Goal: Task Accomplishment & Management: Manage account settings

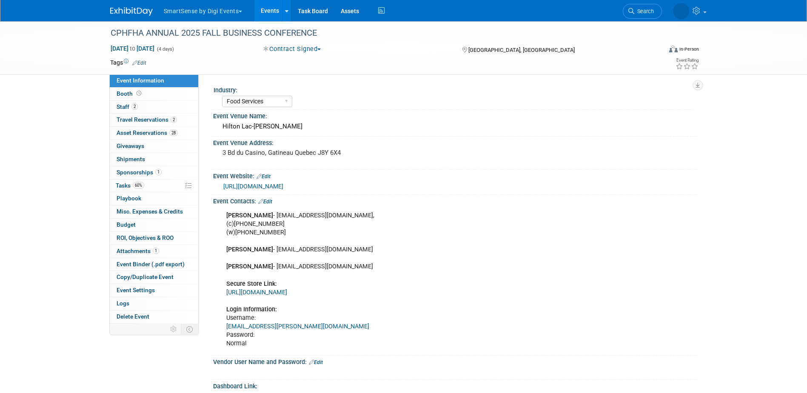
select select "Food Services"
click at [129, 131] on span "Asset Reservations 28" at bounding box center [147, 132] width 61 height 7
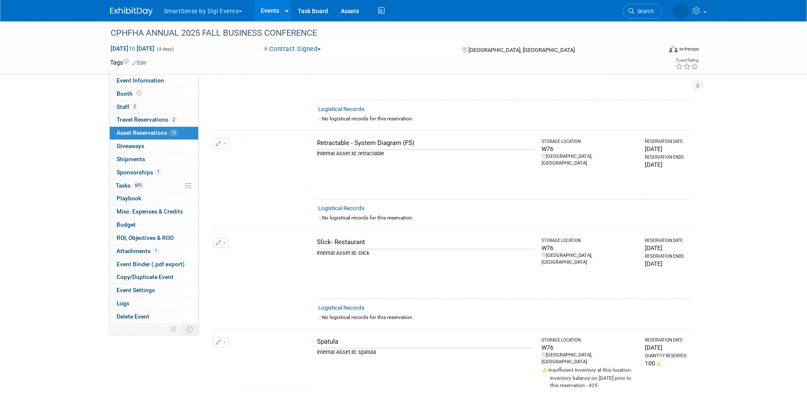
scroll to position [1787, 0]
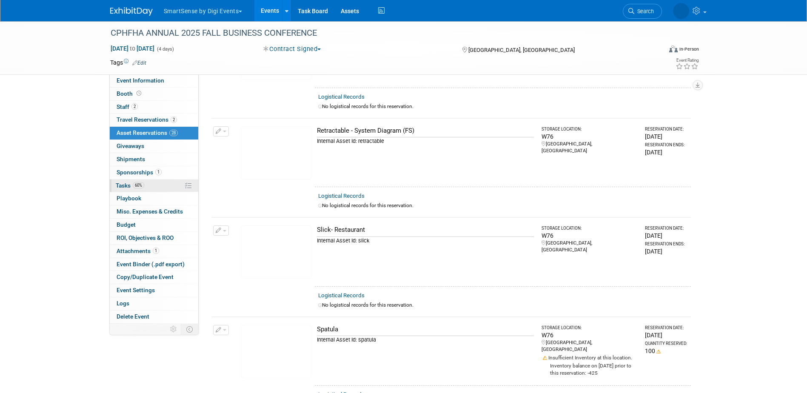
click at [125, 187] on span "Tasks 60%" at bounding box center [130, 185] width 29 height 7
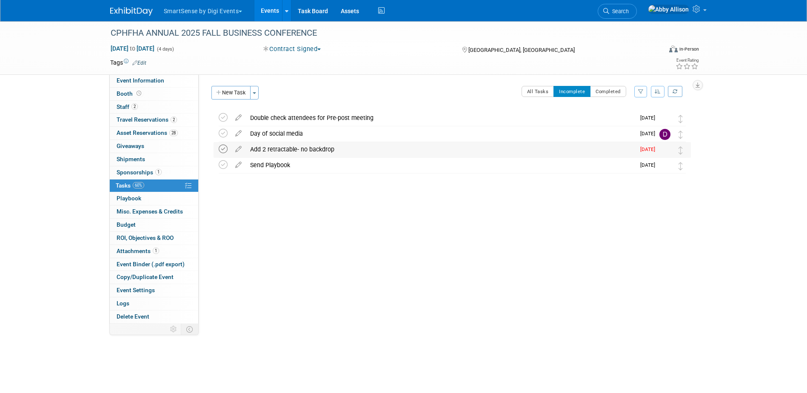
click at [223, 151] on icon at bounding box center [223, 149] width 9 height 9
click at [629, 9] on span "Search" at bounding box center [619, 11] width 20 height 6
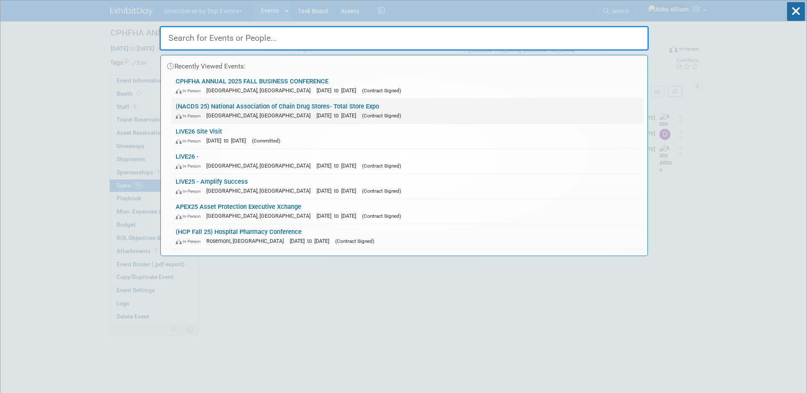
click at [296, 107] on link "(NACDS 25) National Association of Chain Drug Stores- Total Store Expo In-Perso…" at bounding box center [407, 111] width 472 height 25
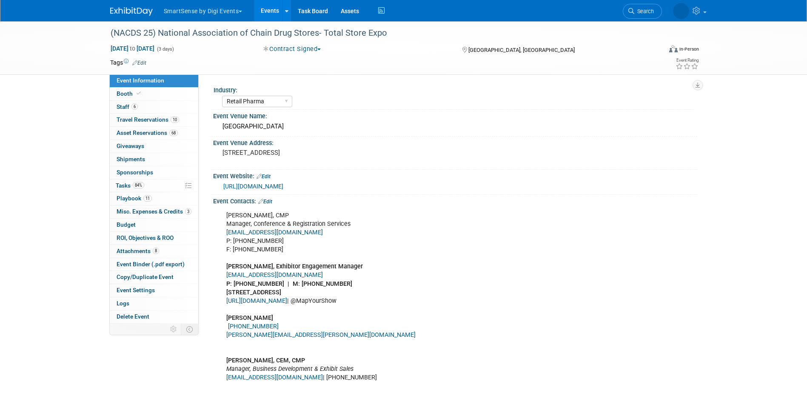
select select "Retail Pharma"
click at [125, 185] on span "Tasks 84%" at bounding box center [130, 185] width 29 height 7
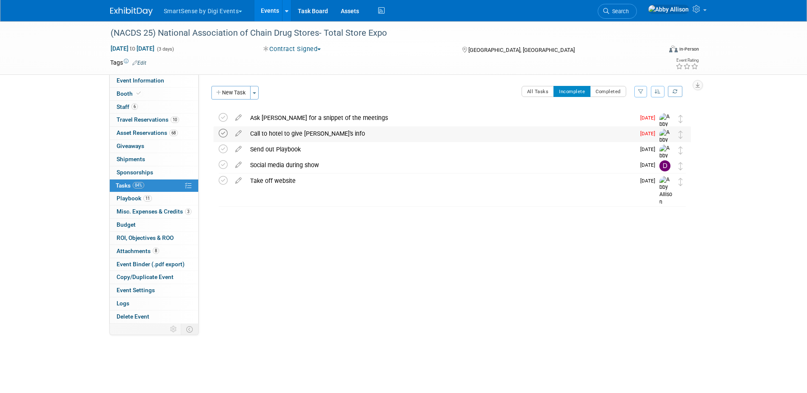
click at [219, 133] on icon at bounding box center [223, 133] width 9 height 9
click at [629, 12] on span "Search" at bounding box center [619, 11] width 20 height 6
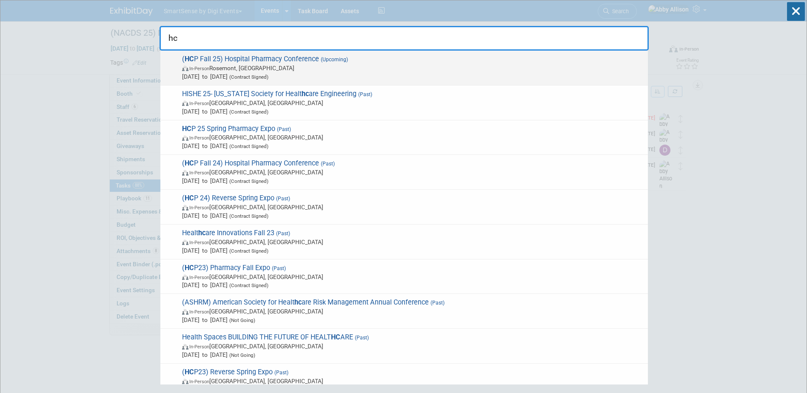
type input "hc"
click at [222, 71] on span "In-Person Rosemont, IL" at bounding box center [413, 68] width 462 height 9
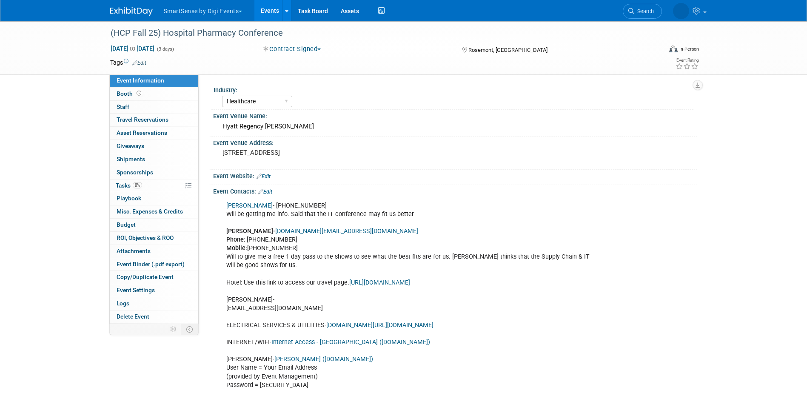
select select "Healthcare"
click at [126, 105] on span "Staff 0" at bounding box center [123, 106] width 13 height 7
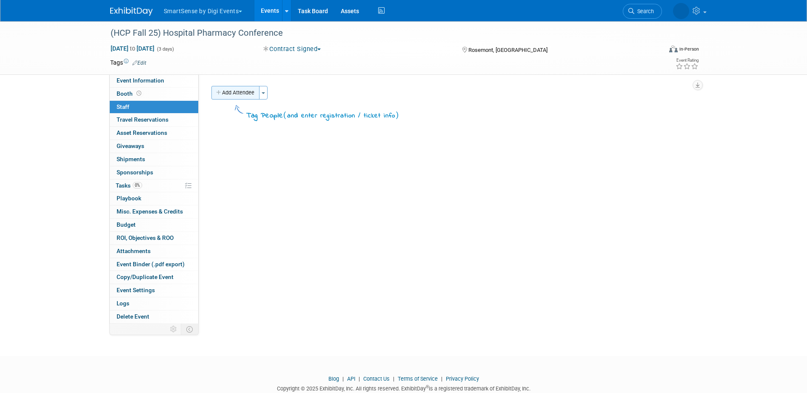
click at [234, 91] on button "Add Attendee" at bounding box center [235, 93] width 48 height 14
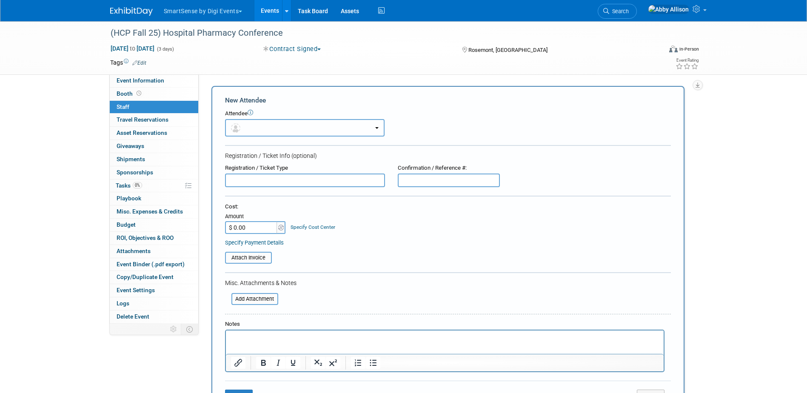
click at [255, 126] on button "button" at bounding box center [305, 127] width 160 height 17
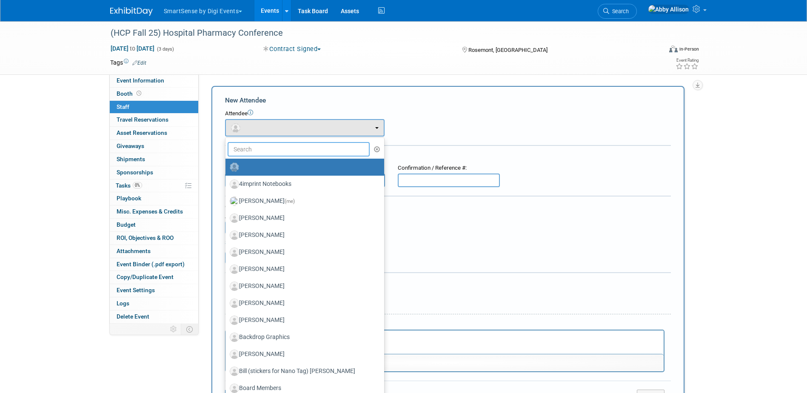
click at [261, 154] on input "text" at bounding box center [299, 149] width 143 height 14
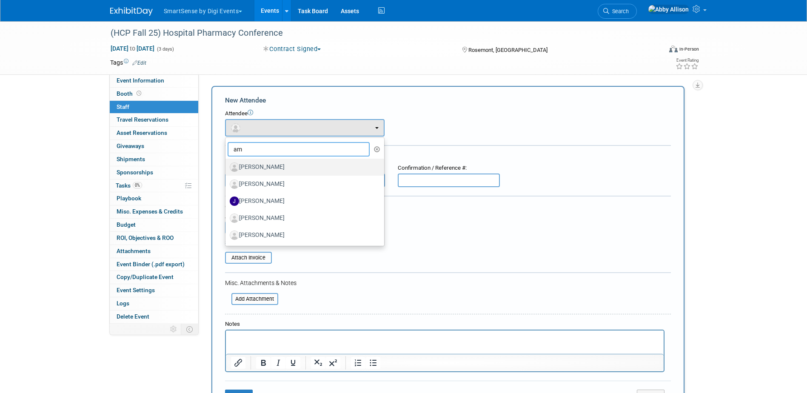
type input "am"
click at [252, 168] on label "[PERSON_NAME]" at bounding box center [303, 167] width 146 height 14
click at [227, 168] on input "[PERSON_NAME]" at bounding box center [224, 166] width 6 height 6
select select "6bdd35ac-8e06-452a-941b-6557df3e13be"
select select "1"
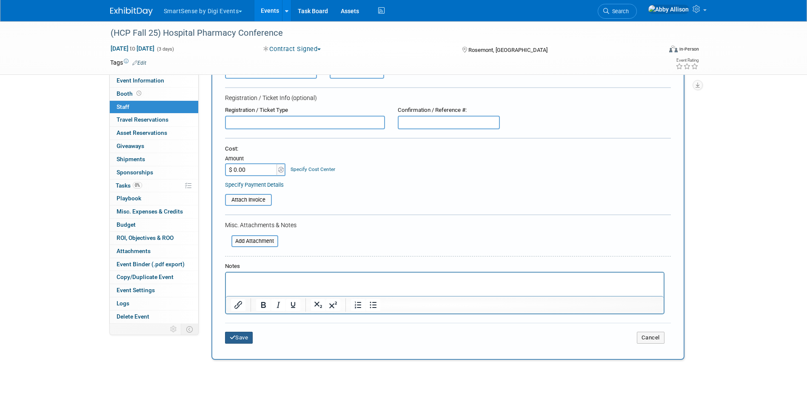
click at [248, 337] on button "Save" at bounding box center [239, 338] width 28 height 12
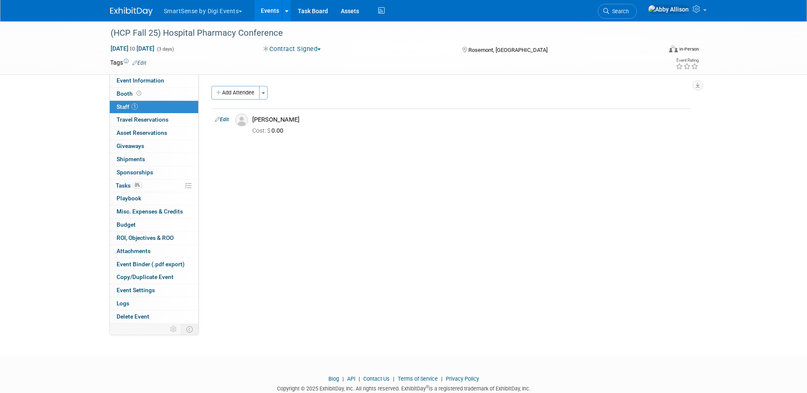
click at [225, 93] on button "Add Attendee" at bounding box center [235, 93] width 48 height 14
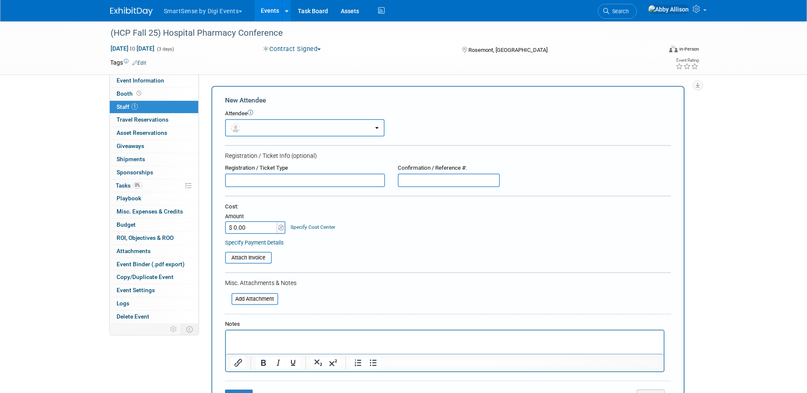
click at [273, 133] on button "button" at bounding box center [305, 127] width 160 height 17
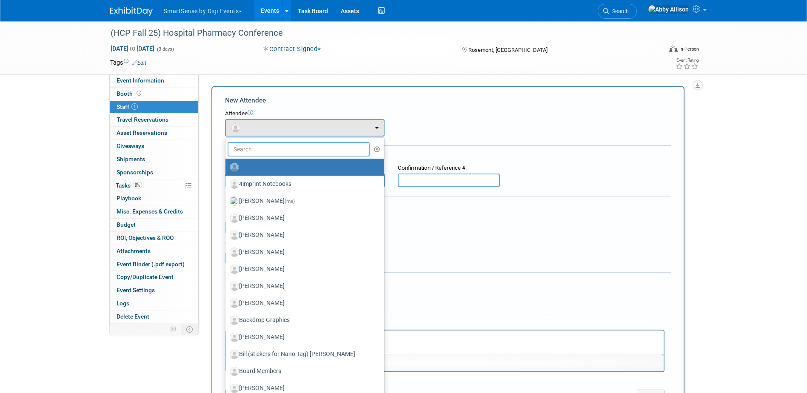
click at [271, 151] on input "text" at bounding box center [299, 149] width 143 height 14
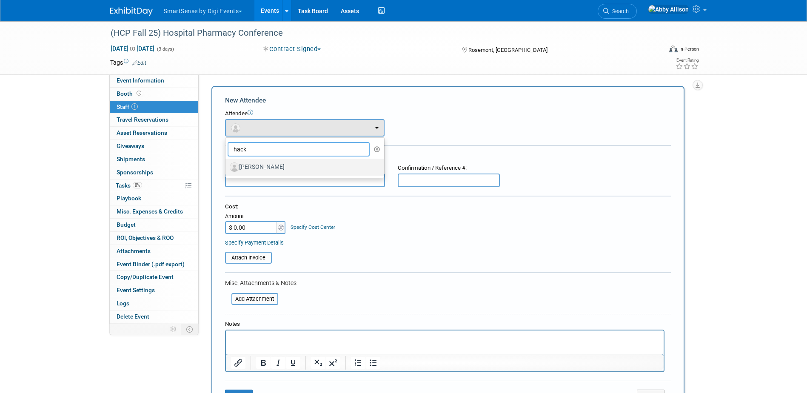
type input "hack"
click at [264, 167] on label "[PERSON_NAME]" at bounding box center [303, 167] width 146 height 14
click at [227, 167] on input "[PERSON_NAME]" at bounding box center [224, 166] width 6 height 6
select select "583bc822-7312-4d86-84aa-adc33e9047b3"
select select "1"
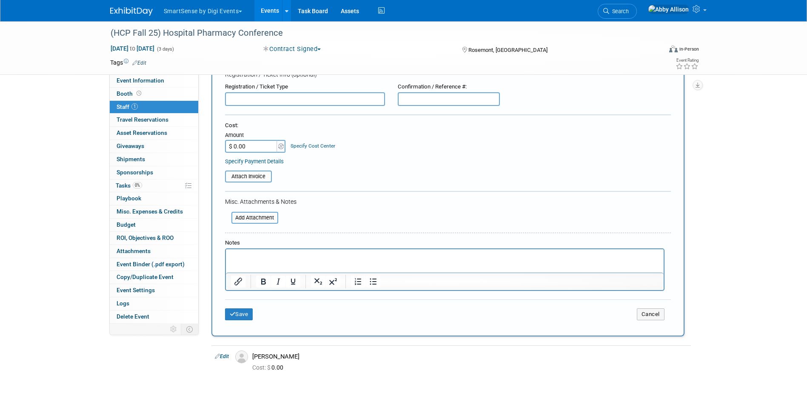
scroll to position [128, 0]
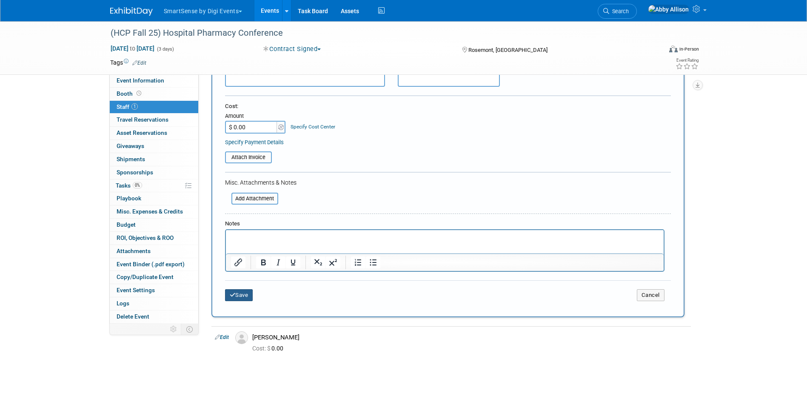
click at [246, 293] on button "Save" at bounding box center [239, 295] width 28 height 12
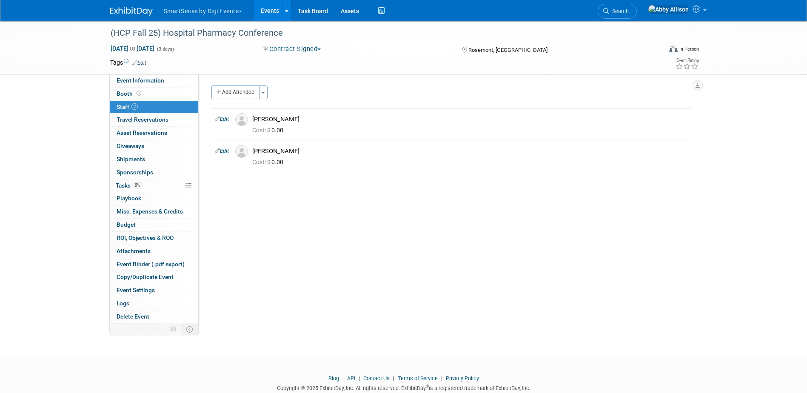
scroll to position [0, 0]
click at [238, 97] on button "Add Attendee" at bounding box center [235, 93] width 48 height 14
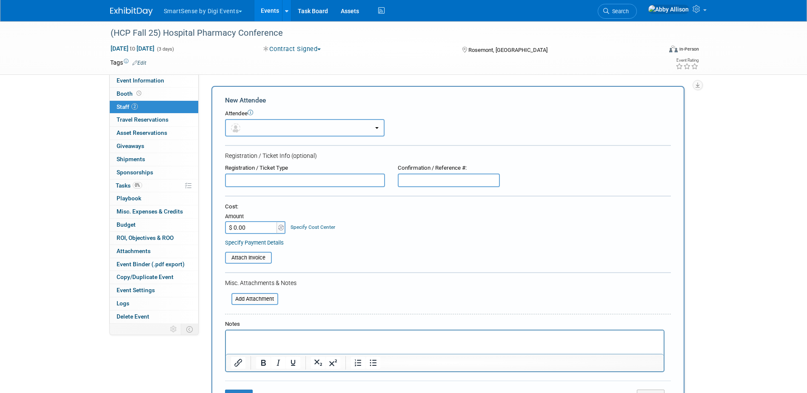
click at [249, 130] on button "button" at bounding box center [305, 127] width 160 height 17
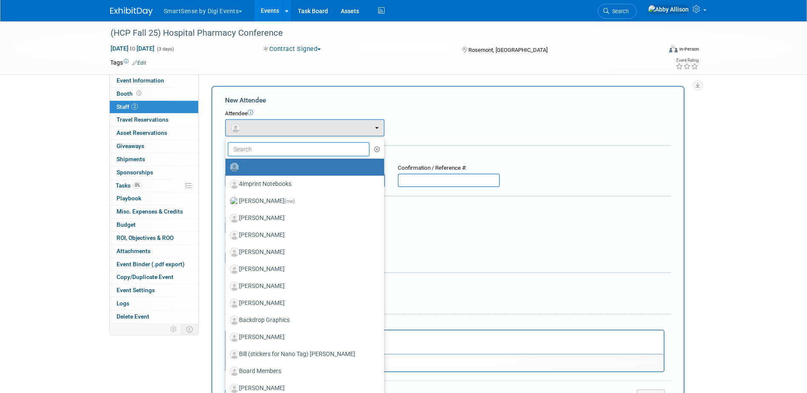
click at [254, 151] on input "text" at bounding box center [299, 149] width 143 height 14
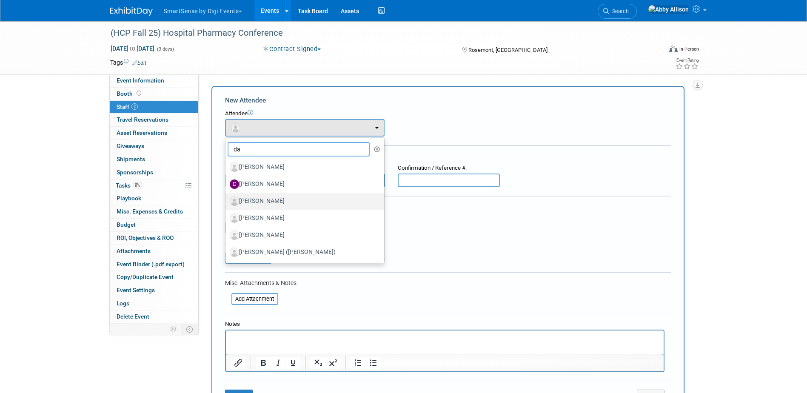
type input "da"
click at [261, 201] on label "[PERSON_NAME]" at bounding box center [303, 201] width 146 height 14
click at [227, 201] on input "[PERSON_NAME]" at bounding box center [224, 200] width 6 height 6
select select "064eae24-b6a8-4e5b-af64-2f4c3f43f2f4"
select select "1"
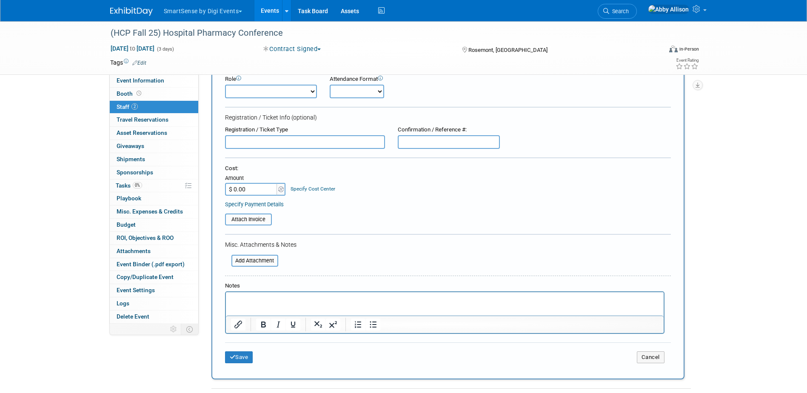
scroll to position [85, 0]
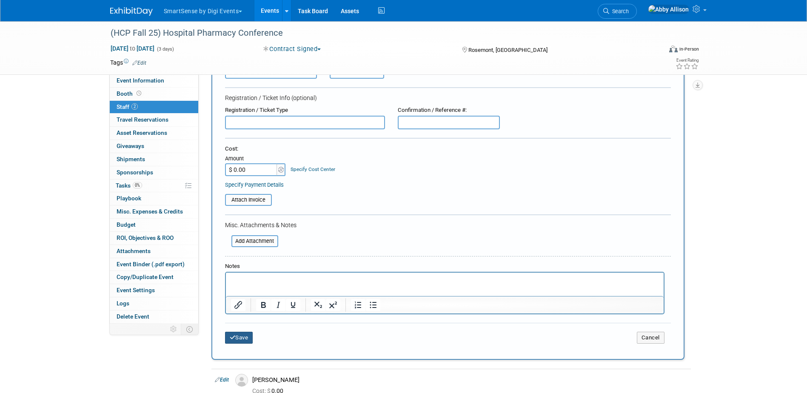
click at [231, 340] on icon "submit" at bounding box center [233, 338] width 6 height 6
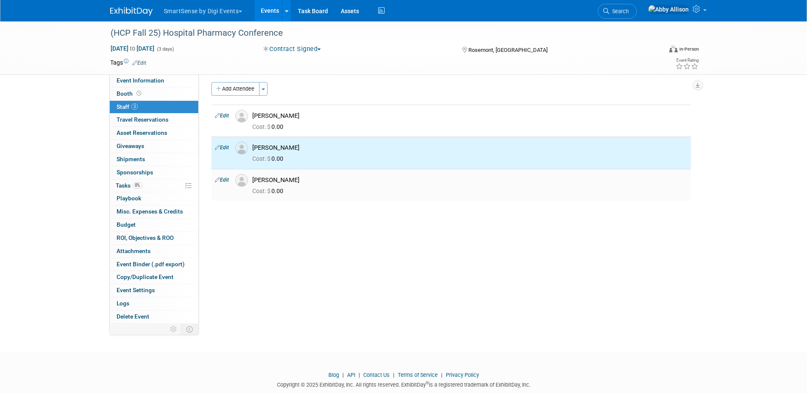
scroll to position [0, 0]
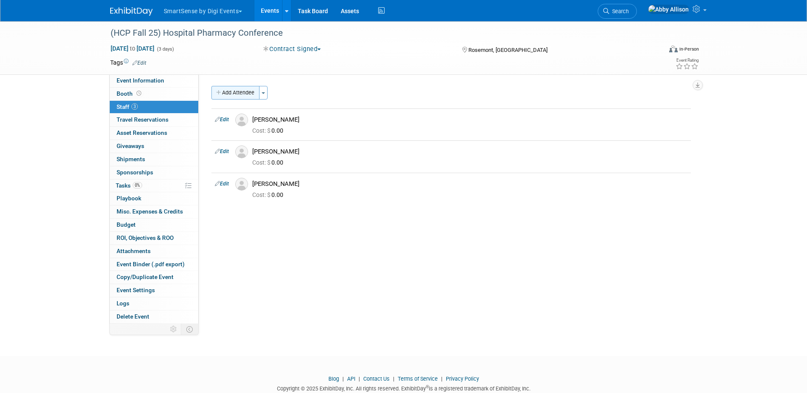
click at [220, 93] on icon "button" at bounding box center [219, 93] width 6 height 6
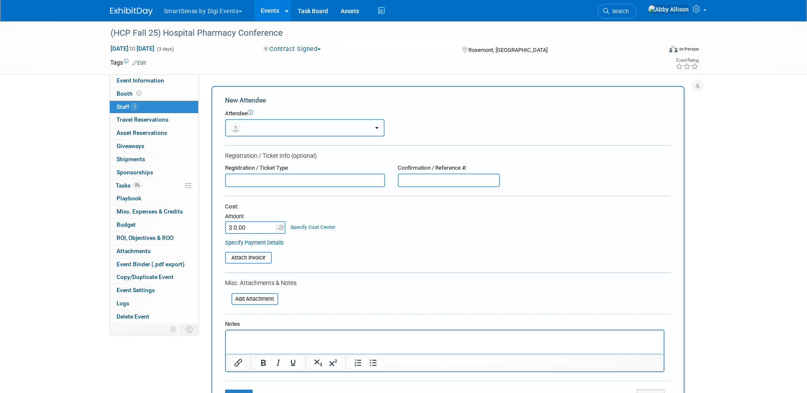
click at [239, 128] on img "button" at bounding box center [235, 127] width 9 height 9
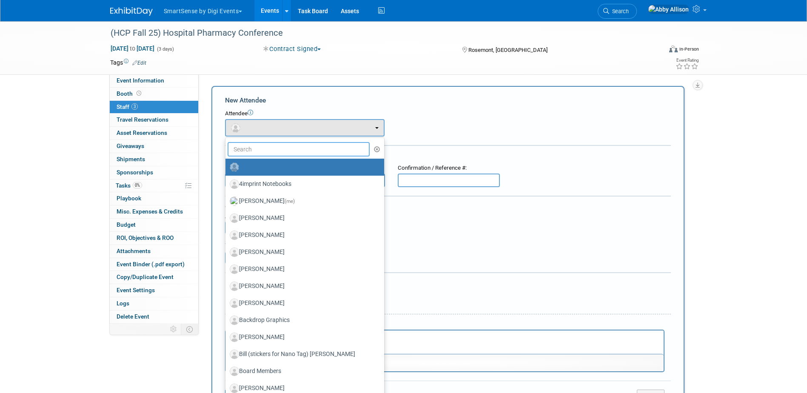
click at [256, 144] on input "text" at bounding box center [299, 149] width 143 height 14
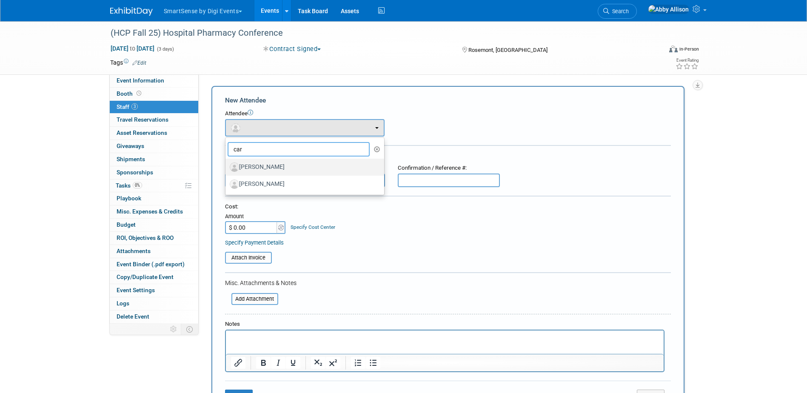
type input "car"
click at [274, 170] on label "[PERSON_NAME]" at bounding box center [303, 167] width 146 height 14
click at [227, 169] on input "[PERSON_NAME]" at bounding box center [224, 166] width 6 height 6
select select "707fad3b-3c17-4623-b95e-91d5751ed3e1"
select select "1"
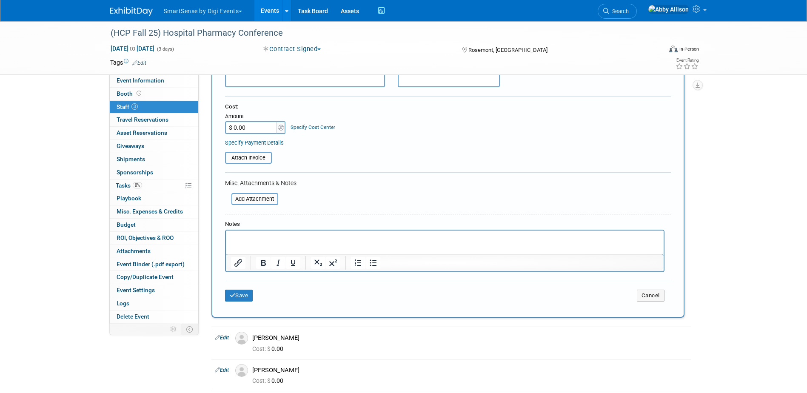
scroll to position [128, 0]
click at [243, 288] on div "Save Cancel" at bounding box center [448, 293] width 446 height 27
click at [241, 297] on button "Save" at bounding box center [239, 295] width 28 height 12
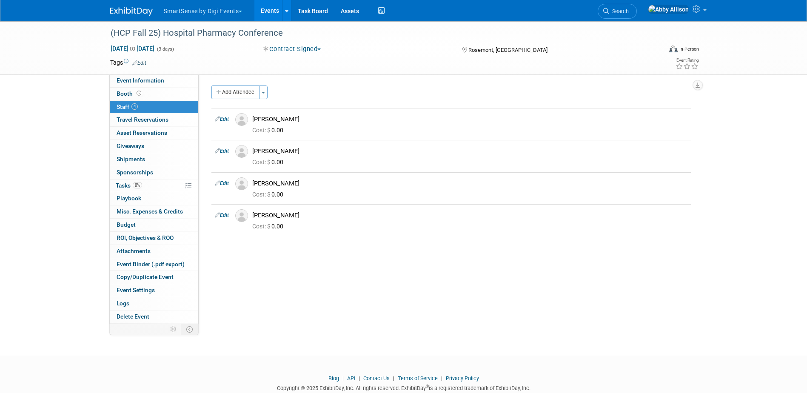
scroll to position [0, 0]
click at [609, 10] on icon at bounding box center [606, 11] width 6 height 6
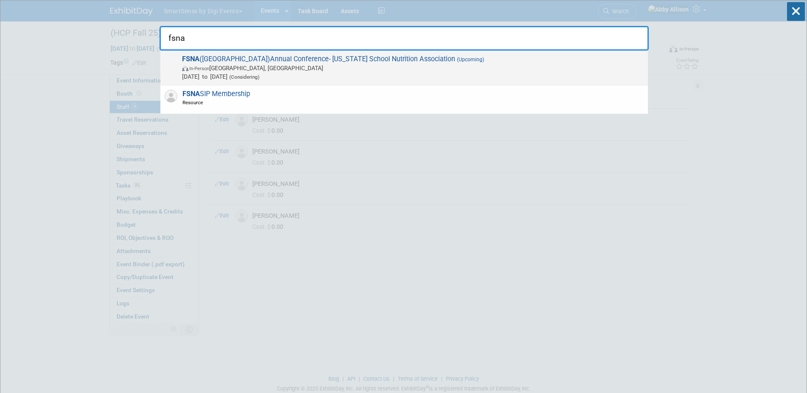
type input "fsna"
click at [265, 67] on span "In-Person Daytona Beach, FL" at bounding box center [413, 68] width 462 height 9
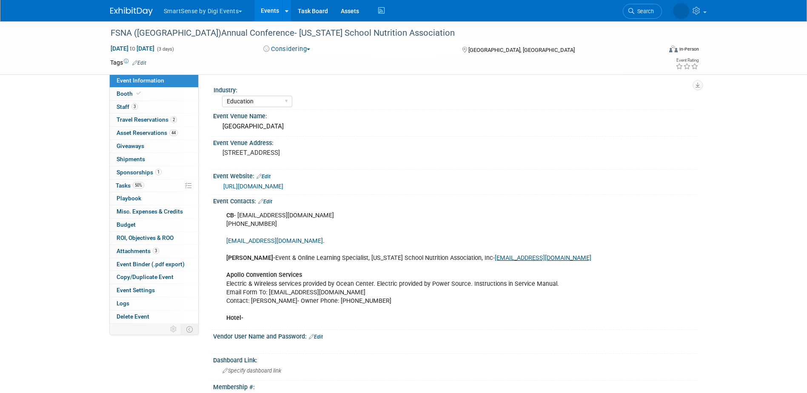
select select "Education"
click at [645, 11] on span "Search" at bounding box center [644, 11] width 20 height 6
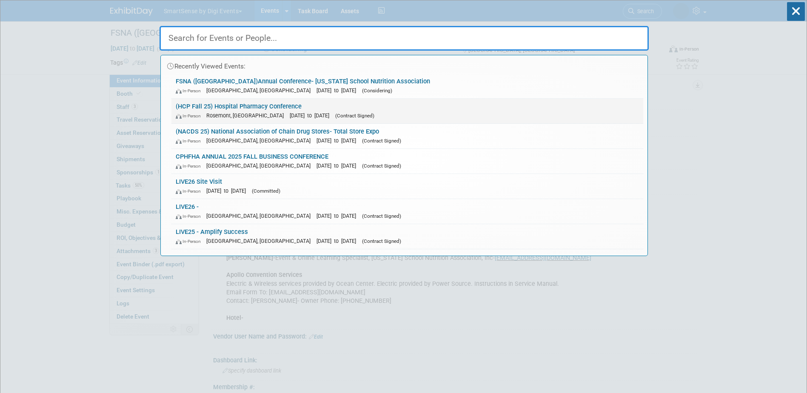
click at [204, 114] on span "In-Person" at bounding box center [190, 116] width 29 height 6
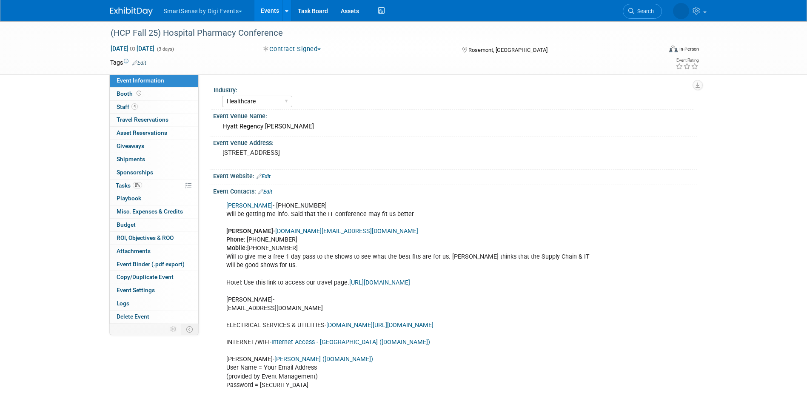
select select "Healthcare"
click at [124, 105] on span "Staff 4" at bounding box center [127, 106] width 21 height 7
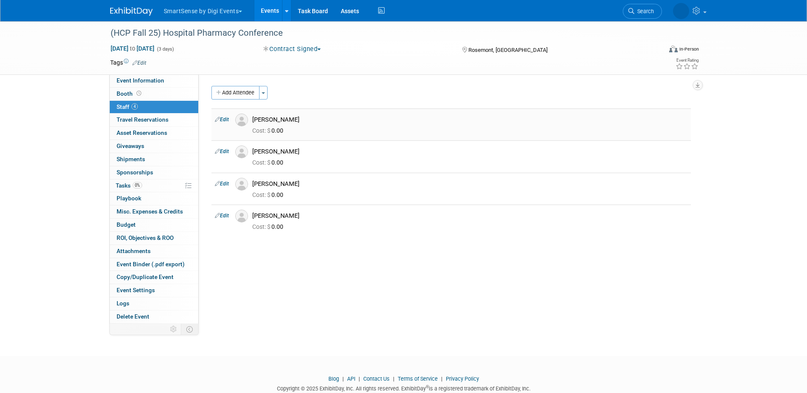
click at [240, 120] on img at bounding box center [241, 120] width 13 height 13
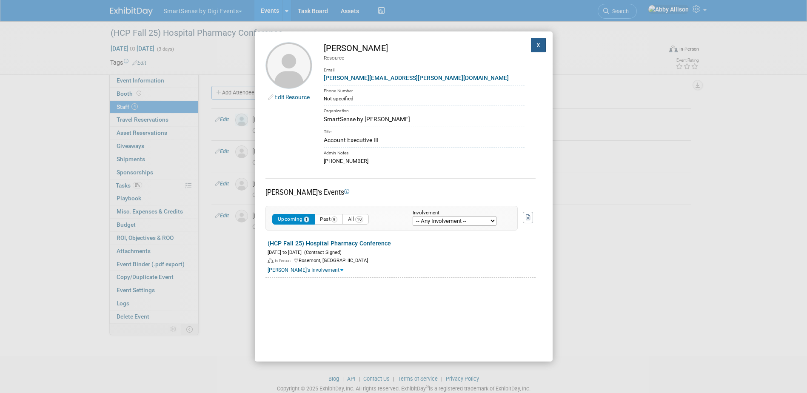
click at [532, 46] on button "X" at bounding box center [538, 45] width 15 height 14
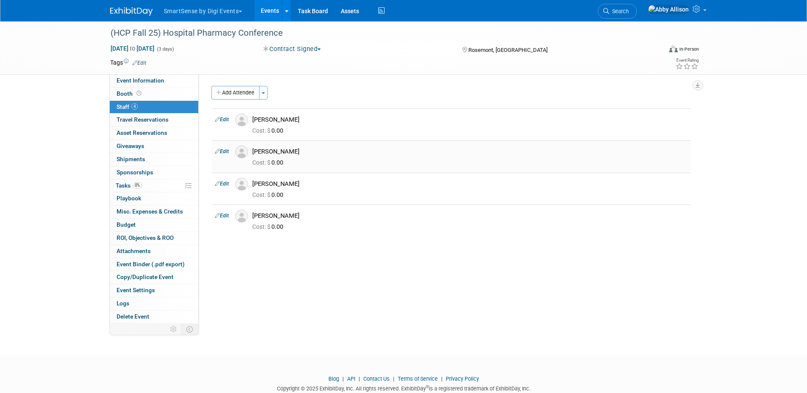
click at [244, 154] on img at bounding box center [241, 151] width 13 height 13
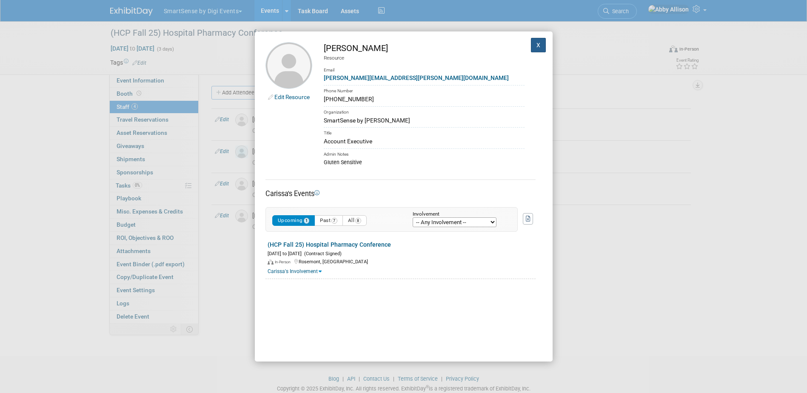
drag, startPoint x: 531, startPoint y: 48, endPoint x: 525, endPoint y: 51, distance: 6.9
click at [531, 48] on button "X" at bounding box center [538, 45] width 15 height 14
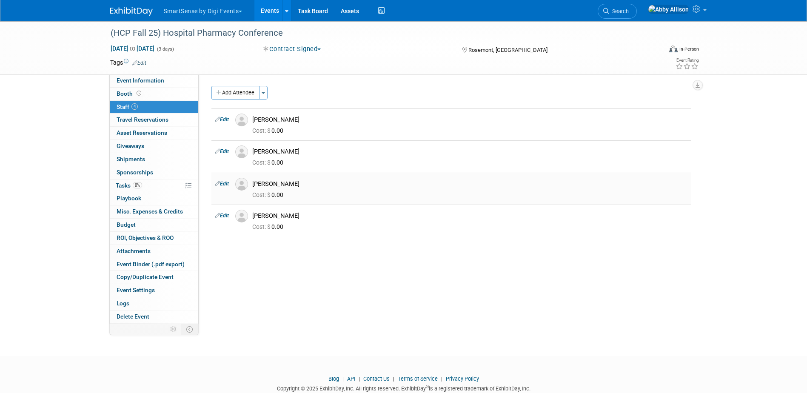
click at [242, 185] on img at bounding box center [241, 184] width 13 height 13
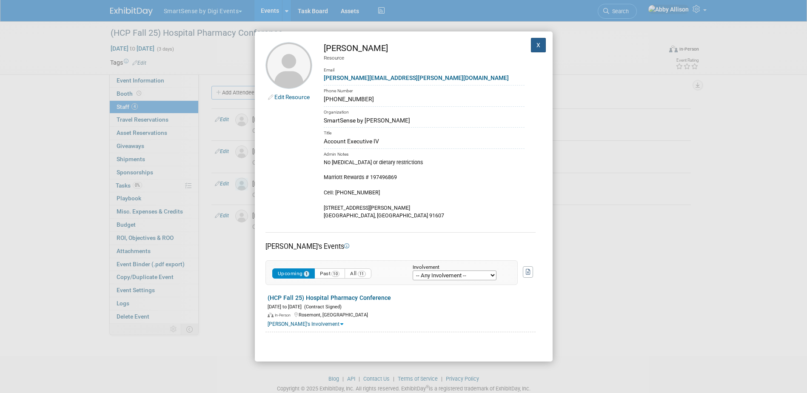
click at [531, 45] on button "X" at bounding box center [538, 45] width 15 height 14
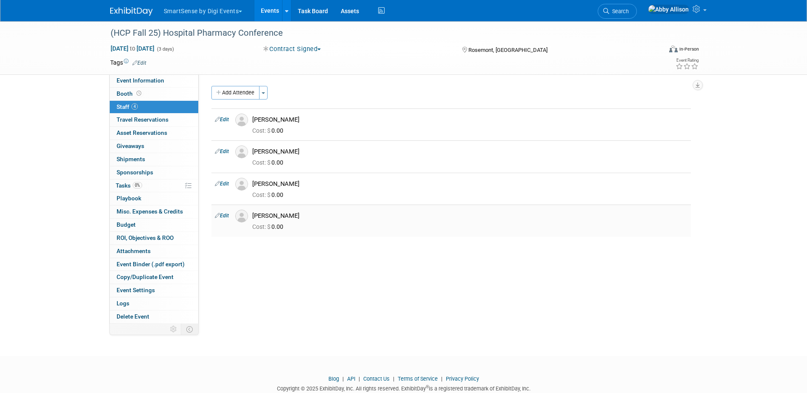
click at [245, 217] on img at bounding box center [241, 216] width 13 height 13
